Goal: Find specific fact: Find contact information

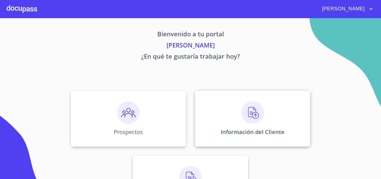
click at [260, 120] on img at bounding box center [253, 112] width 22 height 22
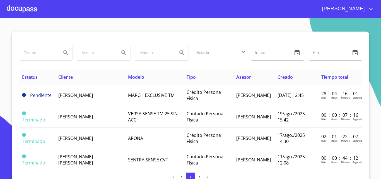
click at [40, 58] on input "search" at bounding box center [38, 52] width 38 height 15
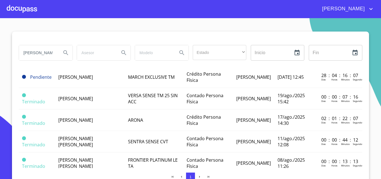
scroll to position [28, 0]
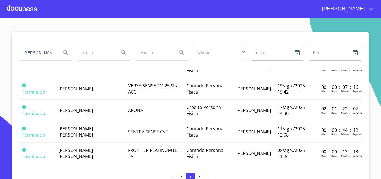
type input "[PERSON_NAME]"
click at [63, 53] on icon "Search" at bounding box center [66, 52] width 7 height 7
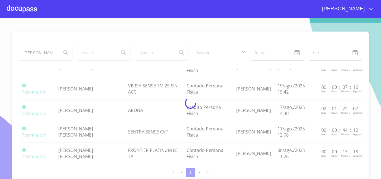
scroll to position [0, 0]
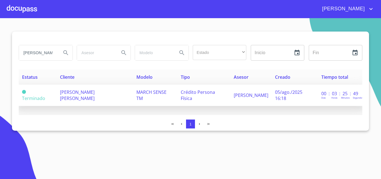
click at [63, 95] on span "[PERSON_NAME] [PERSON_NAME]" at bounding box center [77, 95] width 35 height 12
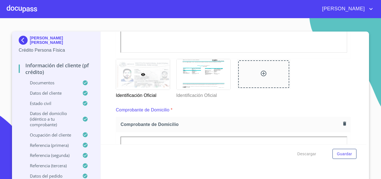
scroll to position [223, 0]
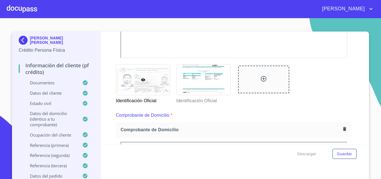
click at [19, 41] on img at bounding box center [24, 40] width 11 height 9
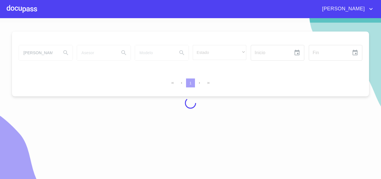
click at [27, 10] on div at bounding box center [22, 9] width 30 height 18
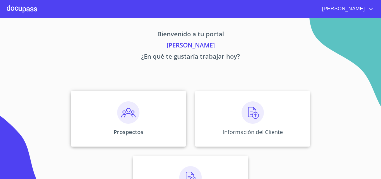
click at [121, 119] on img at bounding box center [128, 112] width 22 height 22
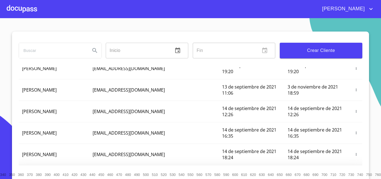
scroll to position [79, 0]
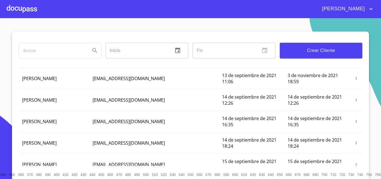
click at [57, 40] on div "Inicio ​ Fin ​ Crear Cliente" at bounding box center [191, 50] width 344 height 36
click at [57, 48] on input "search" at bounding box center [52, 50] width 67 height 15
type input "[PERSON_NAME]"
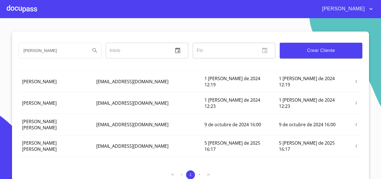
scroll to position [33, 0]
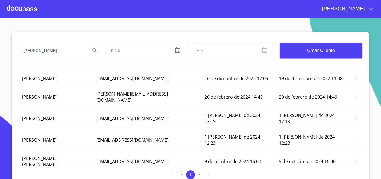
drag, startPoint x: 168, startPoint y: 150, endPoint x: 118, endPoint y: 149, distance: 49.7
copy span "[EMAIL_ADDRESS][DOMAIN_NAME]"
